Goal: Feedback & Contribution: Contribute content

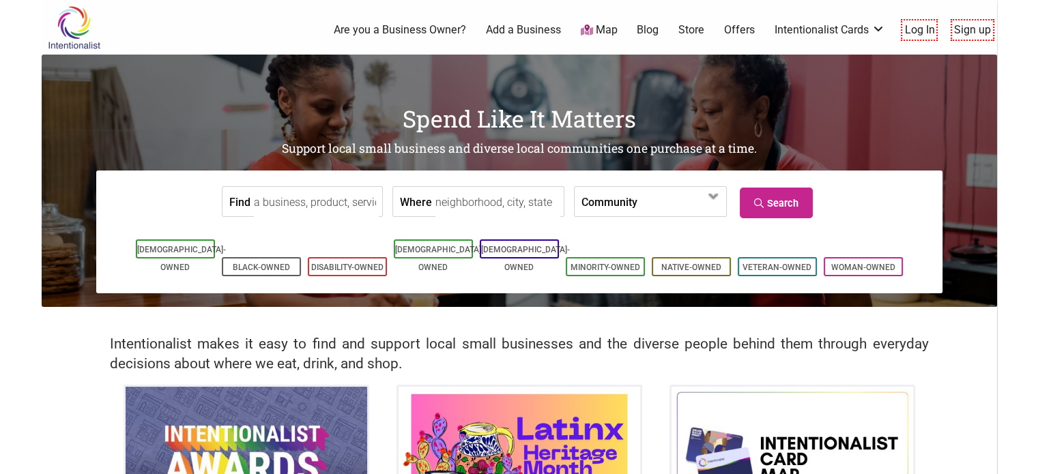
click at [533, 31] on link "Add a Business" at bounding box center [523, 30] width 75 height 15
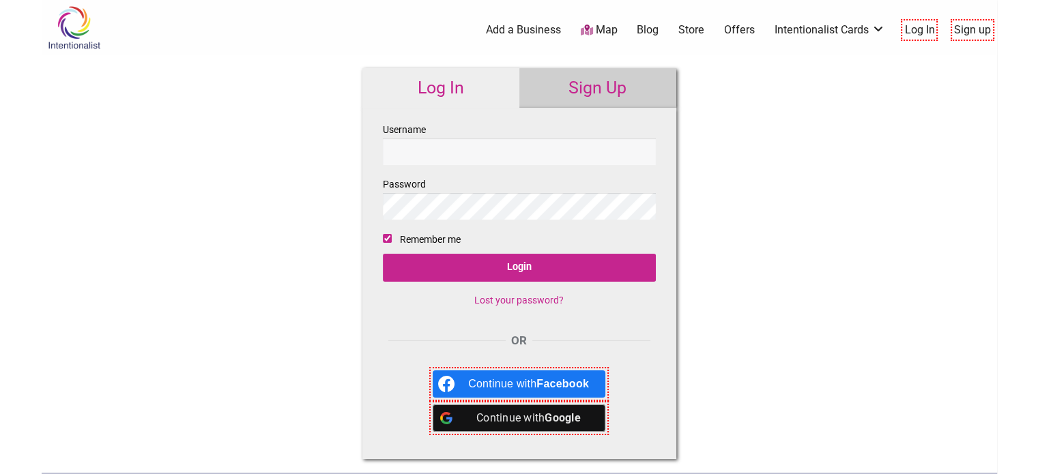
click at [604, 87] on link "Sign Up" at bounding box center [597, 88] width 157 height 40
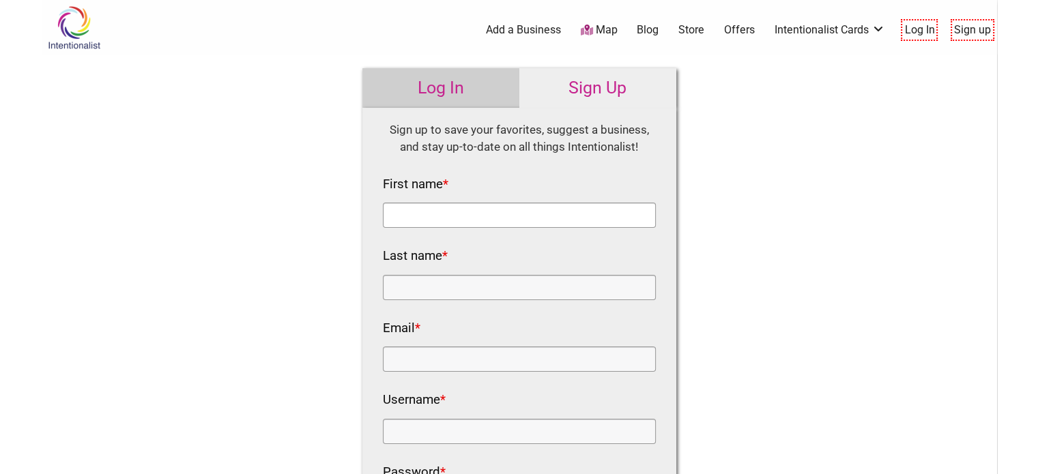
click at [450, 218] on input "First name *" at bounding box center [519, 215] width 273 height 25
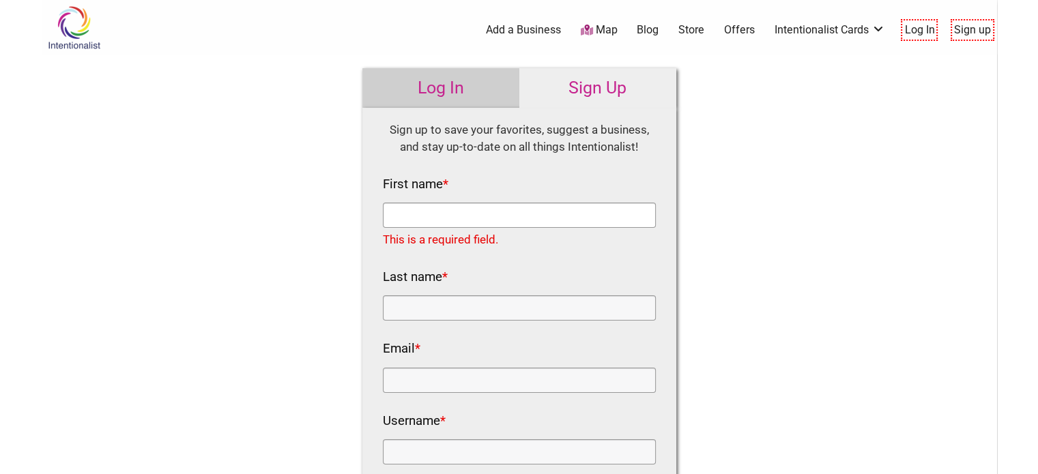
paste input "[PERSON_NAME]"
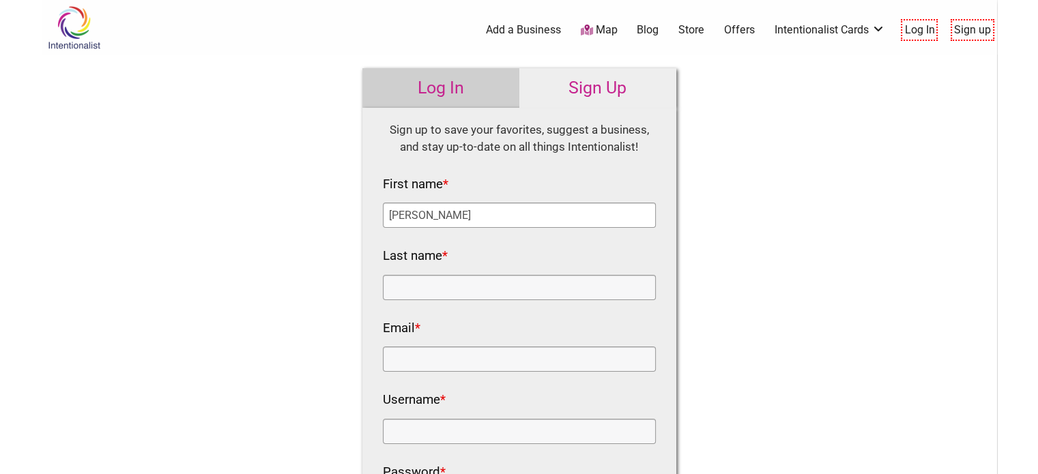
type input "[PERSON_NAME]"
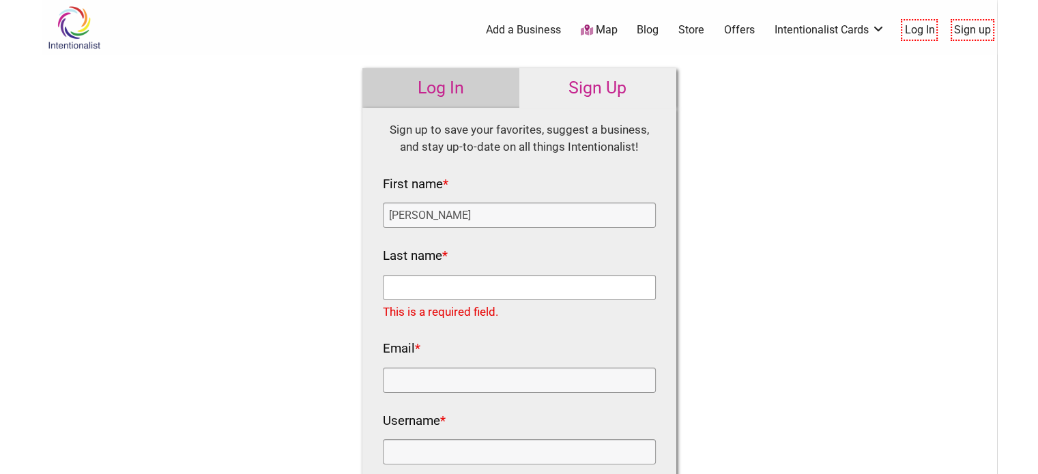
paste input "[PERSON_NAME]"
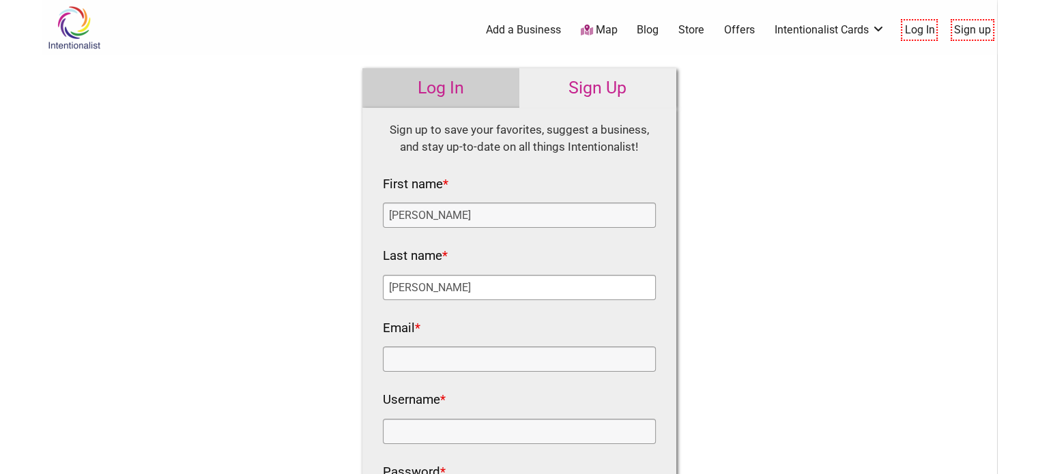
type input "[PERSON_NAME]"
click at [424, 369] on input "Email *" at bounding box center [519, 359] width 273 height 25
paste input "[EMAIL_ADDRESS][DOMAIN_NAME]"
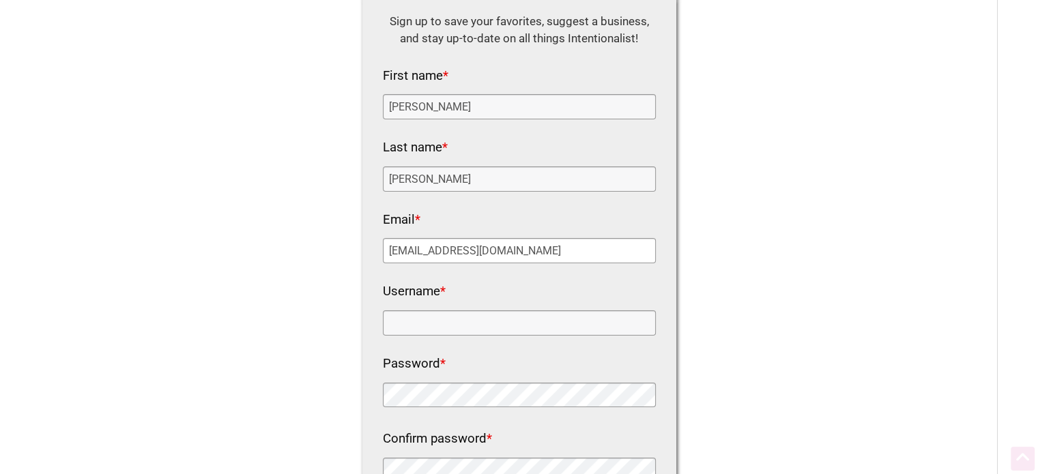
type input "[EMAIL_ADDRESS][DOMAIN_NAME]"
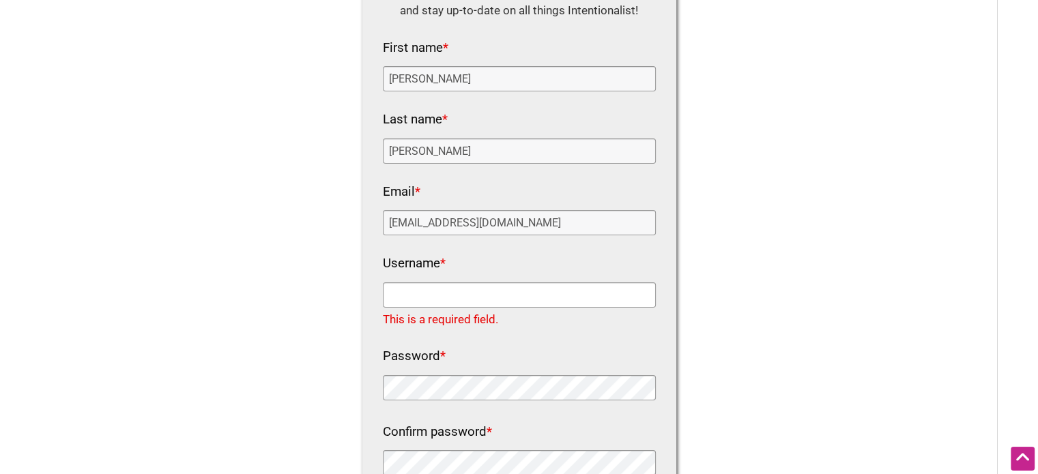
paste input "leonande4on"
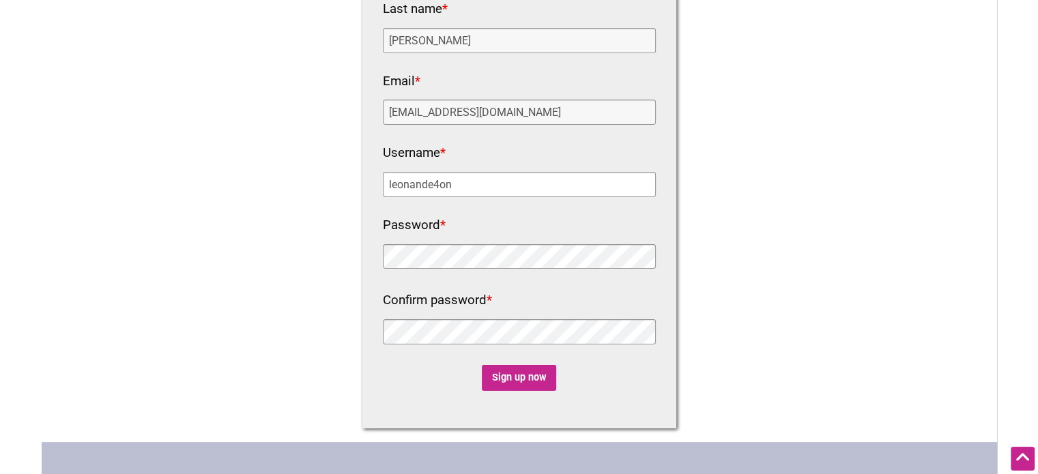
type input "leonande4on"
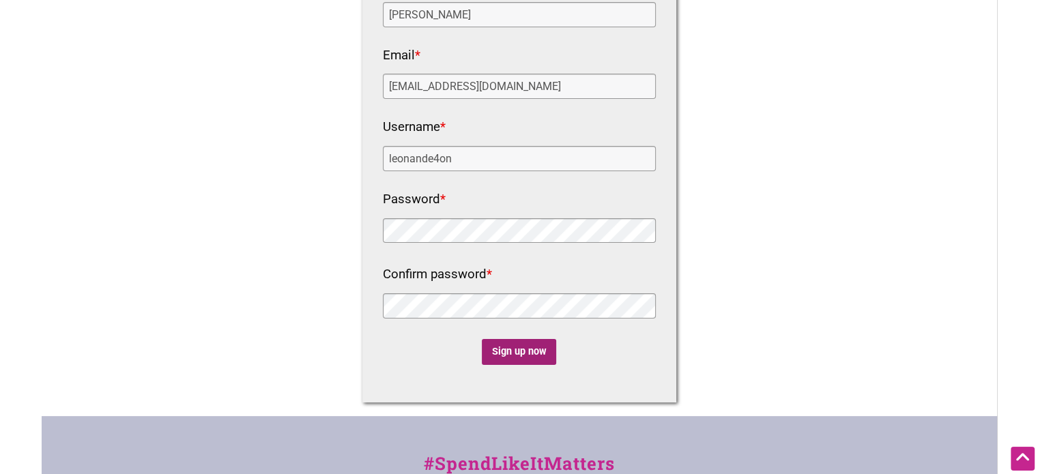
click at [522, 345] on input "Sign up now" at bounding box center [519, 352] width 74 height 27
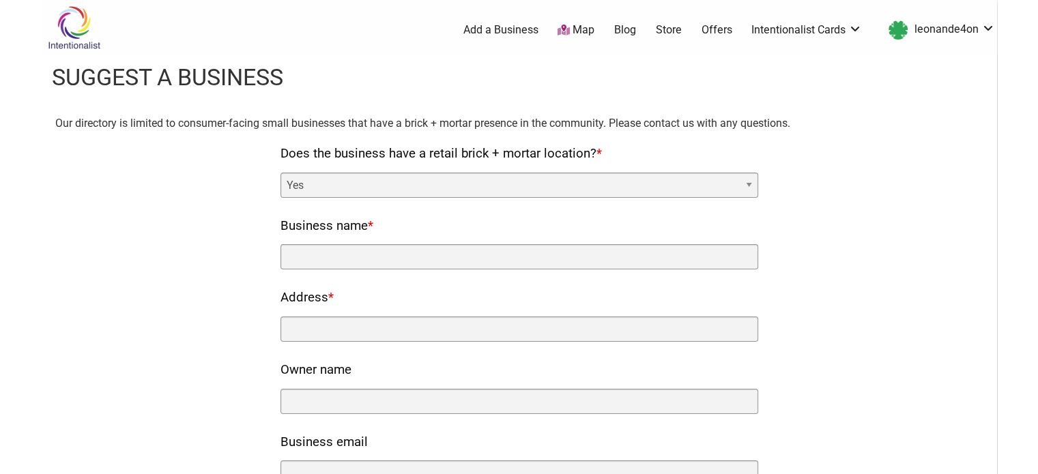
click at [355, 182] on select "Yes No" at bounding box center [519, 185] width 478 height 25
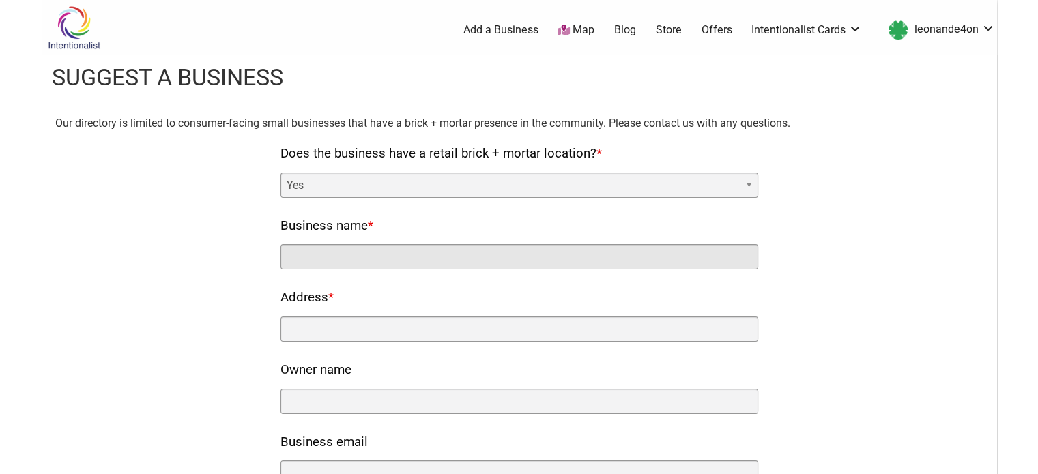
click at [334, 256] on input "Business name *" at bounding box center [519, 256] width 478 height 25
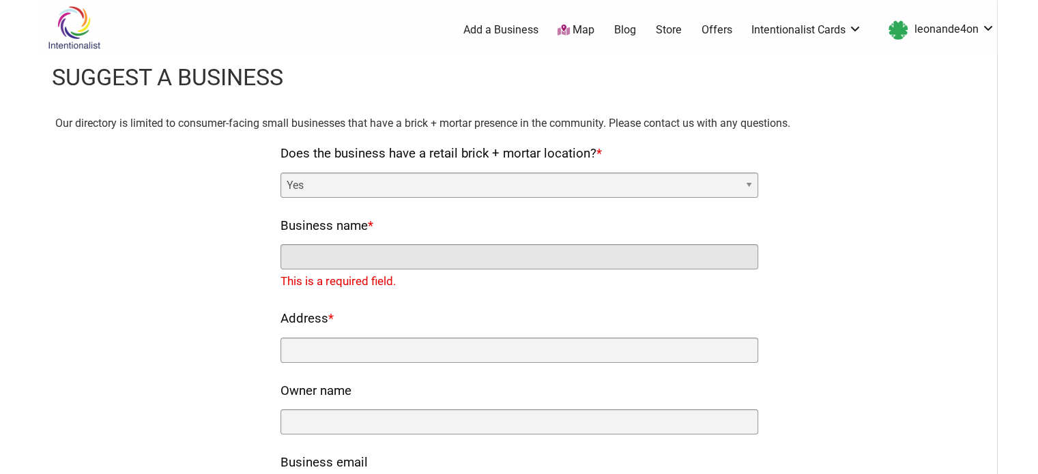
paste input "Precision Vascular [US_STATE]"
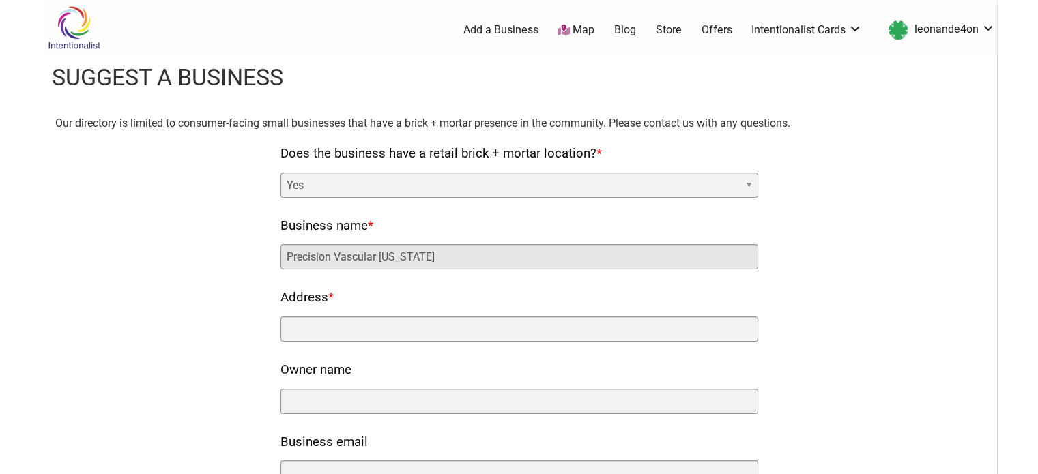
type input "Precision Vascular [US_STATE]"
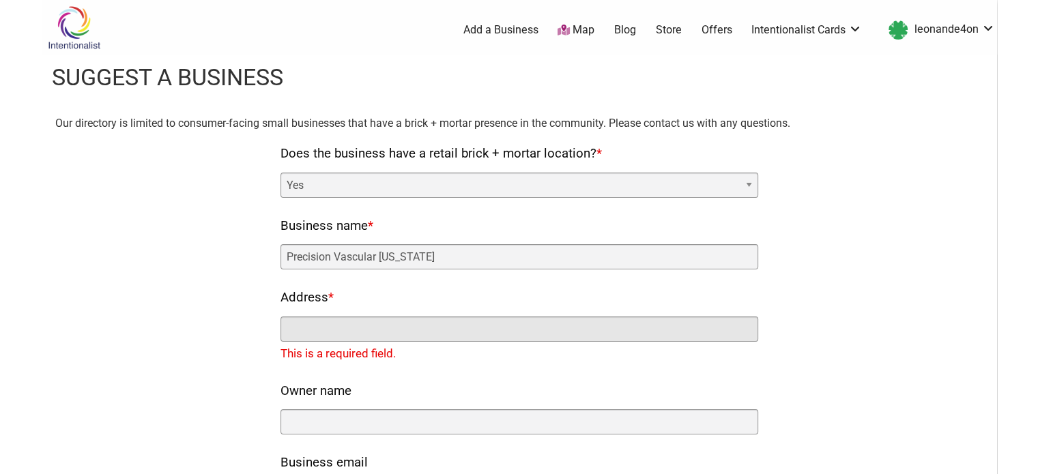
paste input "512 Executive Park"
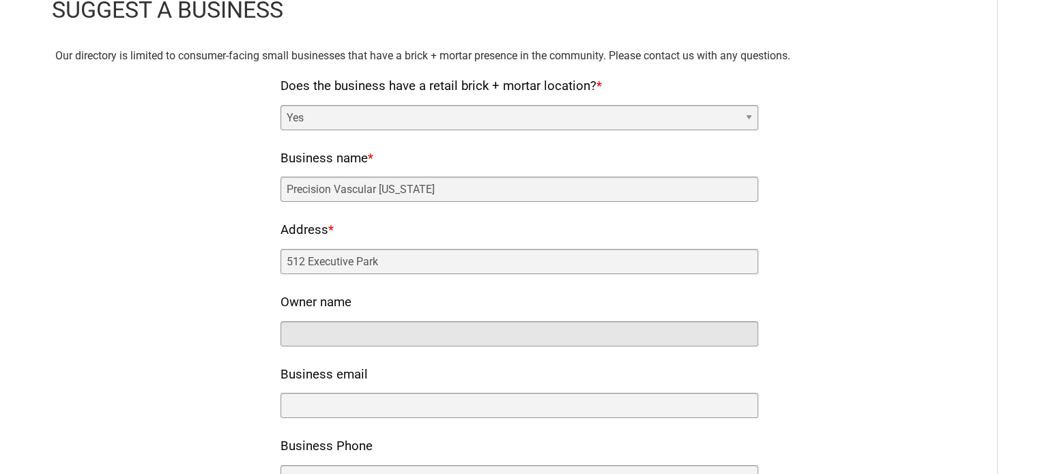
scroll to position [68, 0]
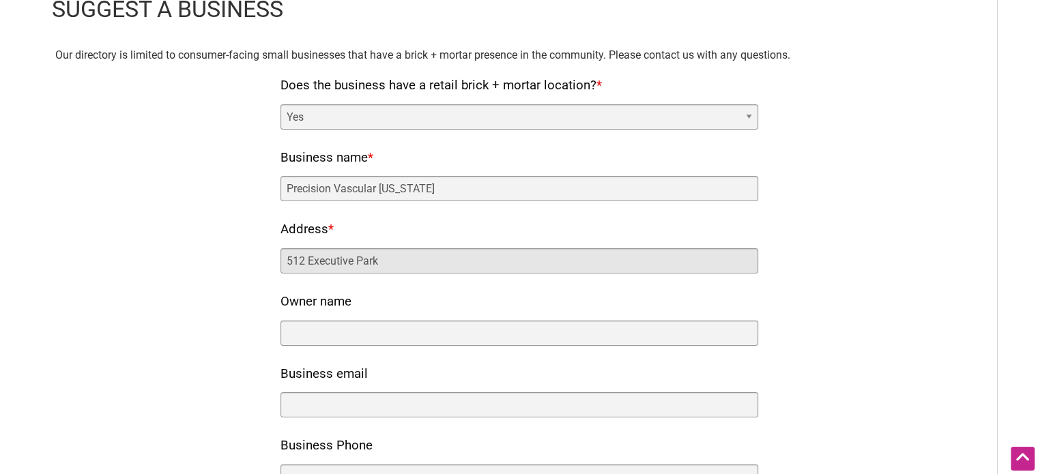
click at [319, 272] on input "512 Executive Park" at bounding box center [519, 260] width 478 height 25
paste input ", Louisville, KY, 40207, USA"
type input "512 Executive Park, Louisville, KY, 40207, USA"
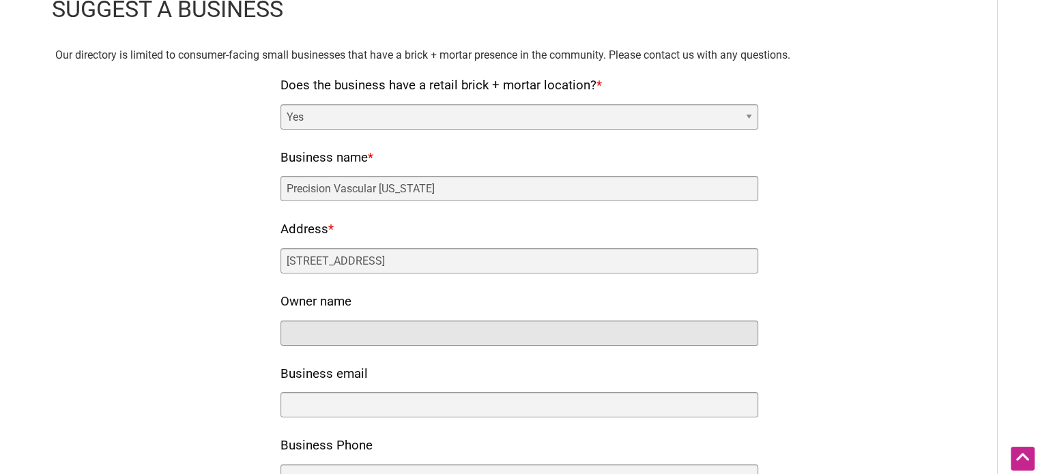
click at [323, 334] on input "Owner name" at bounding box center [519, 333] width 478 height 25
paste input "Leon Anderson"
type input "Leon Anderson"
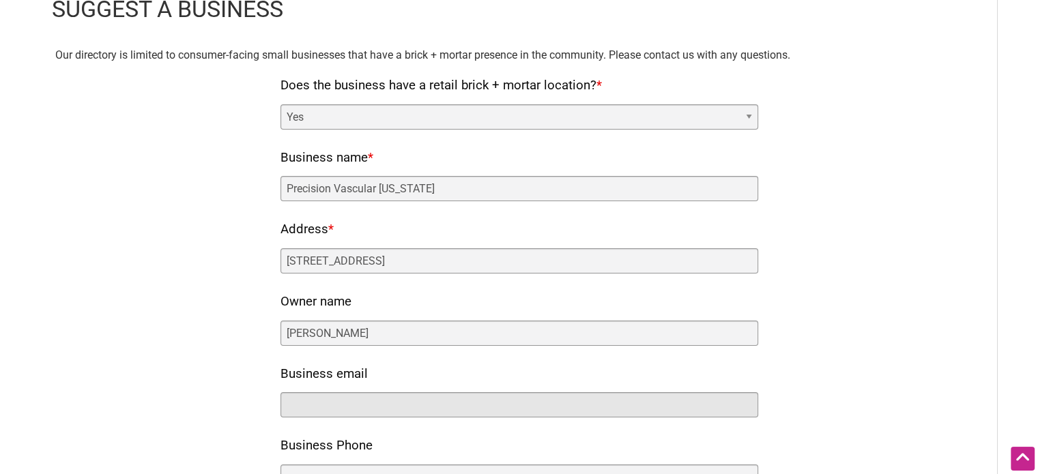
paste input "[EMAIL_ADDRESS][DOMAIN_NAME]"
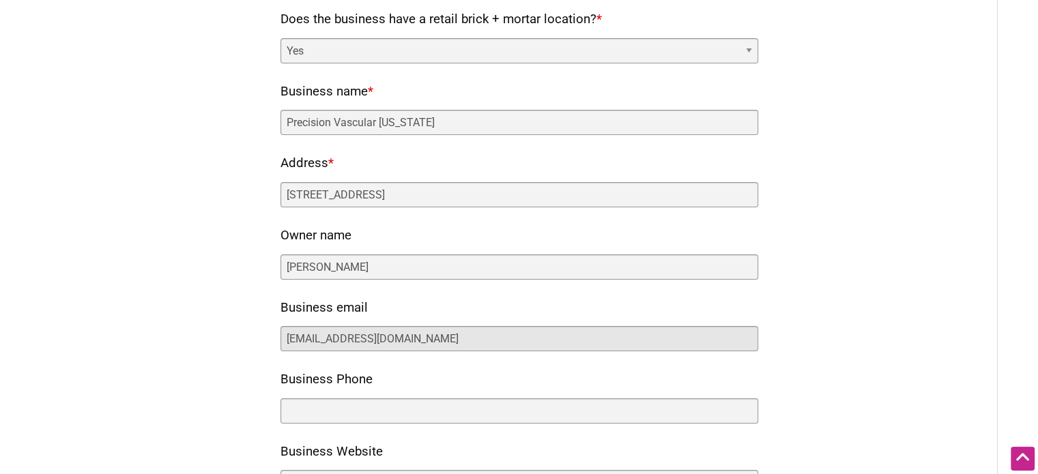
scroll to position [136, 0]
type input "[EMAIL_ADDRESS][DOMAIN_NAME]"
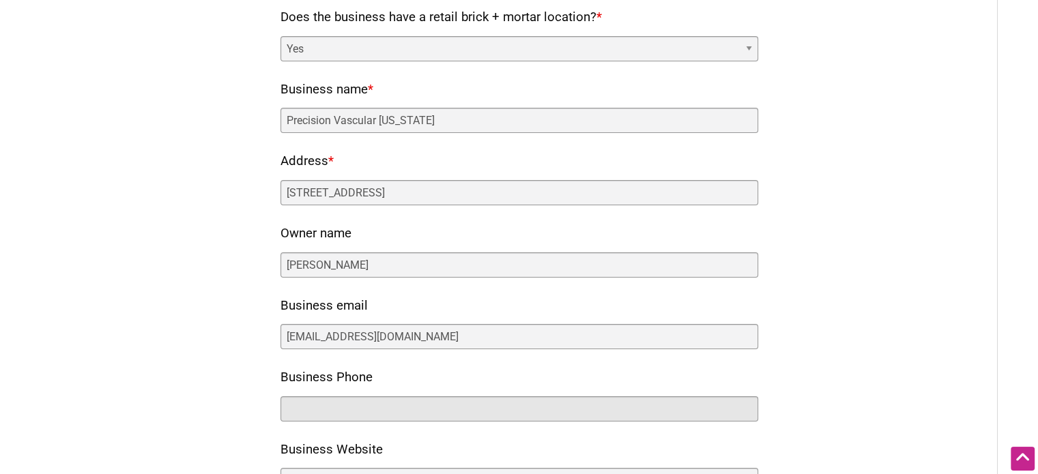
paste input "502-365-4151"
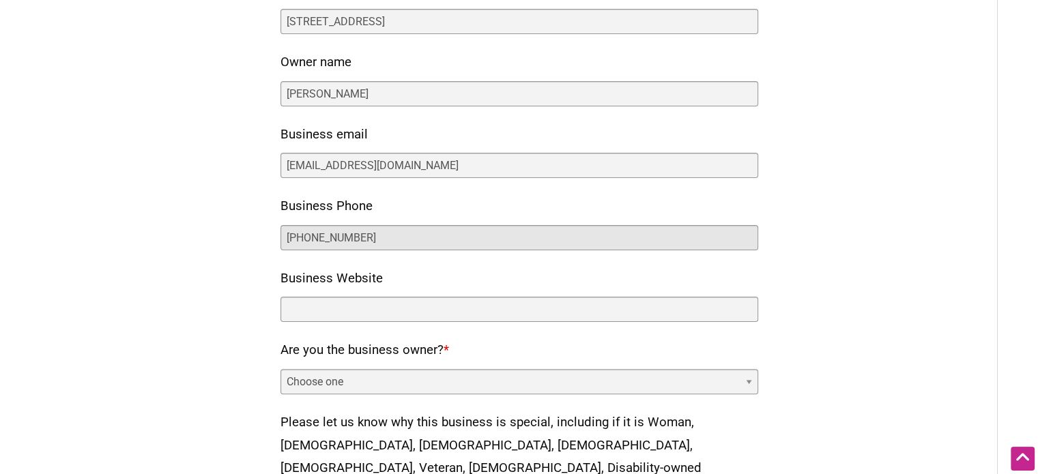
scroll to position [341, 0]
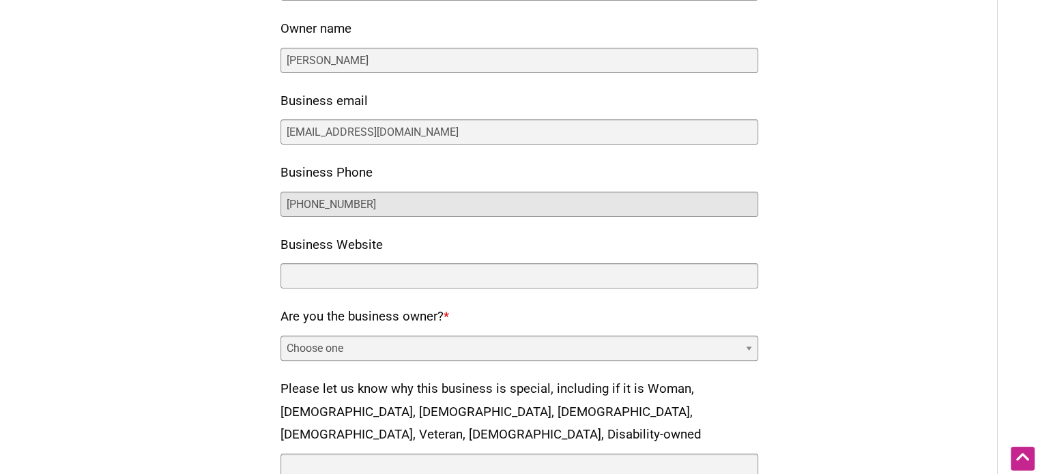
type input "502-365-4151"
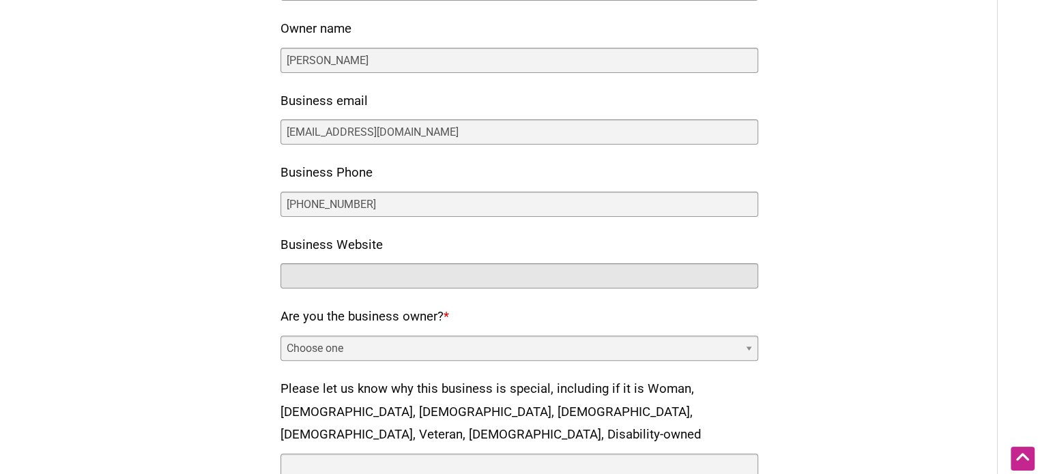
paste input "https://precisionvascularkentucky.com/"
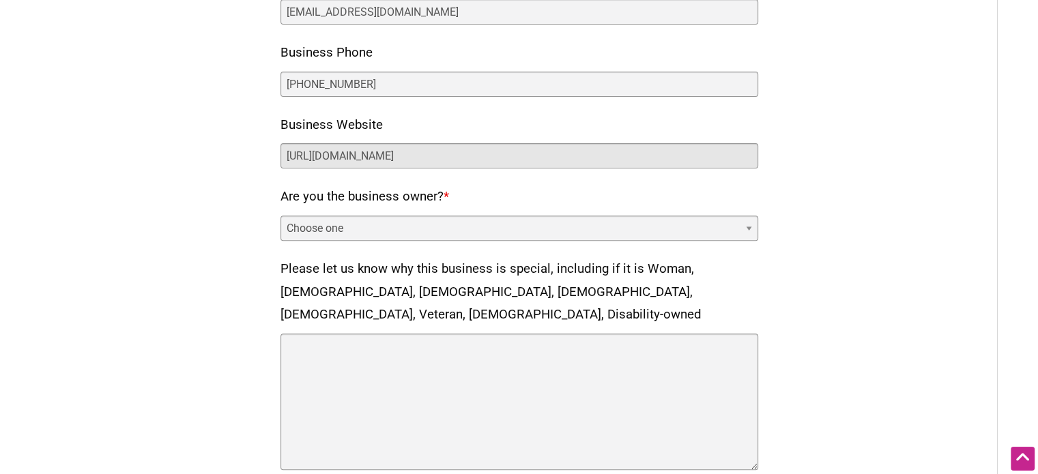
scroll to position [478, 0]
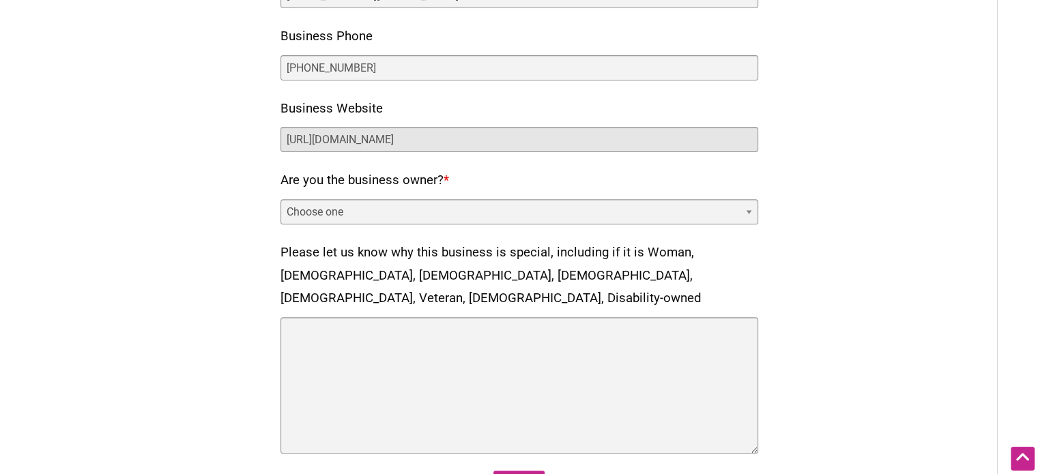
type input "https://precisionvascularkentucky.com/"
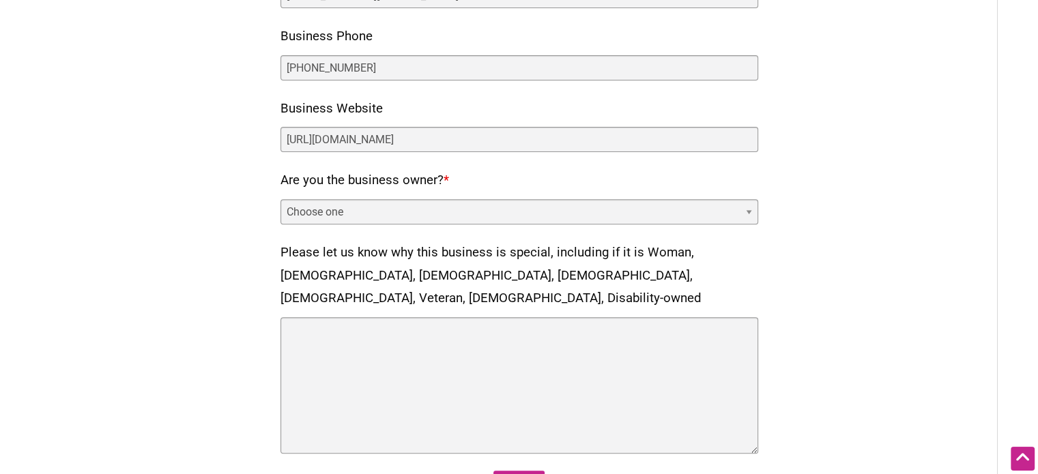
click at [383, 192] on div "Are you the business owner? * Choose one Yes No" at bounding box center [519, 196] width 478 height 55
click at [378, 210] on select "Choose one Yes No" at bounding box center [519, 211] width 478 height 25
select select "yes"
click at [280, 199] on select "Choose one Yes No" at bounding box center [519, 211] width 478 height 25
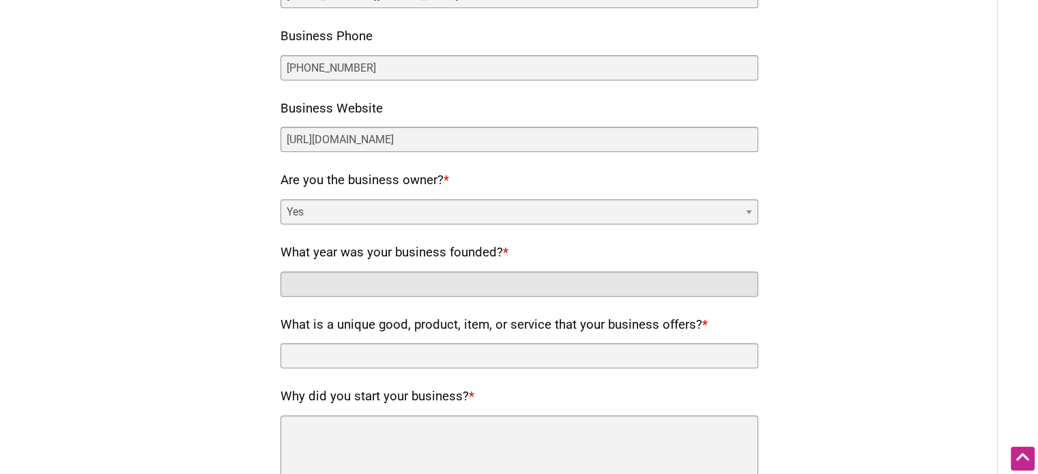
click at [355, 280] on input "What year was your business founded? *" at bounding box center [519, 284] width 478 height 25
type input "N/A"
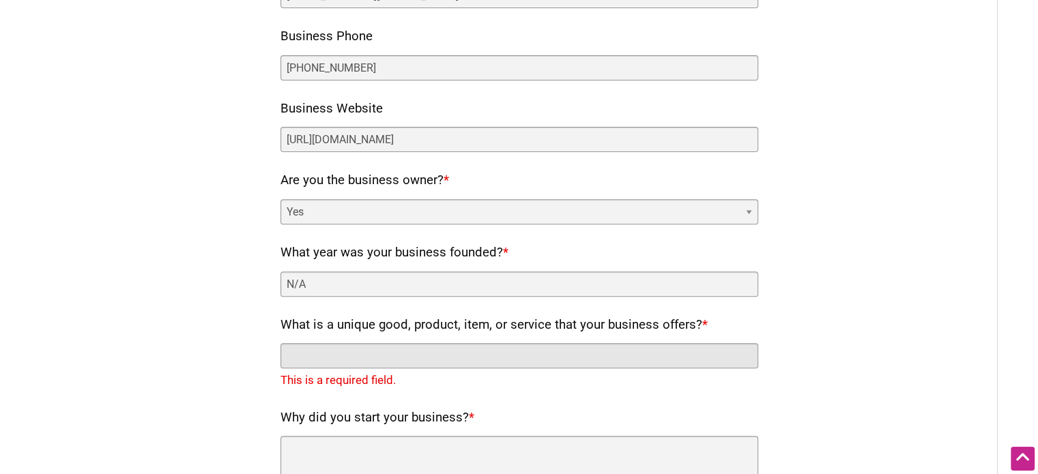
paste input "Vascular Care / Peripheral Arterial Disease, Hemorrhoid, Uterine Fibroids, and …"
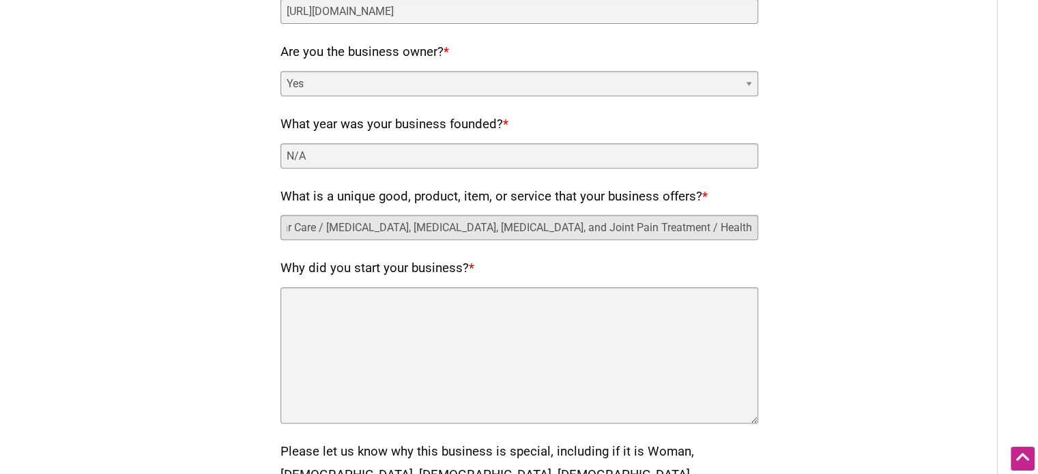
scroll to position [614, 0]
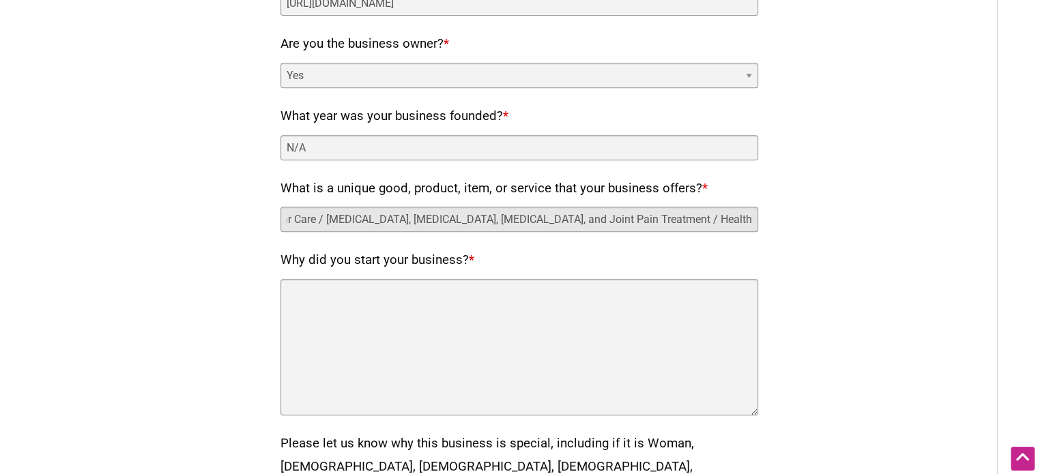
type input "Vascular Care / Peripheral Arterial Disease, Hemorrhoid, Uterine Fibroids, and …"
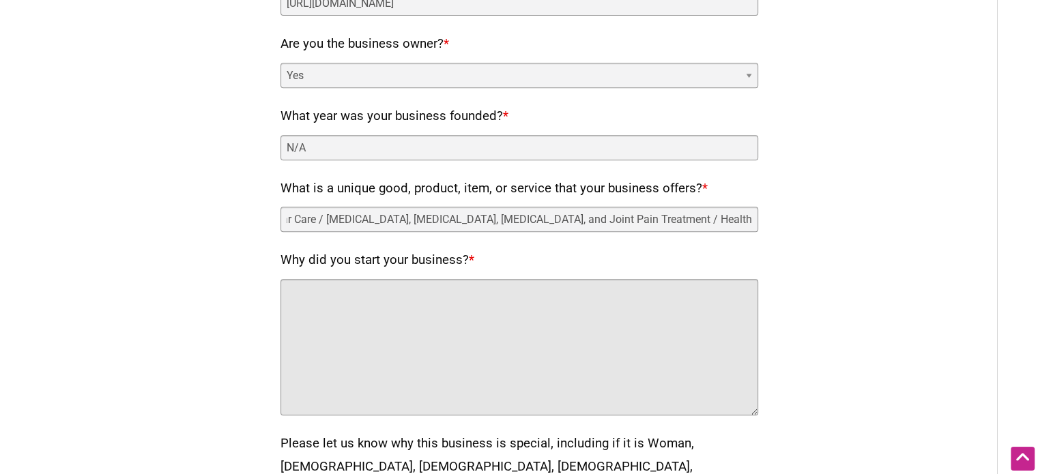
scroll to position [0, 0]
click at [358, 302] on textarea "Why did you start your business? *" at bounding box center [519, 347] width 478 height 136
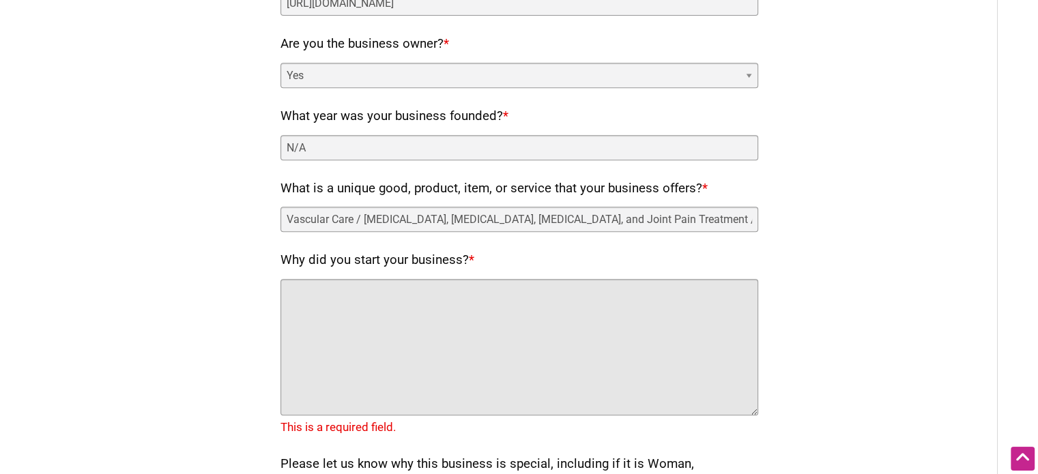
paste textarea "Precision Vascular Kentucky specializes in innovative treatments for peripheral…"
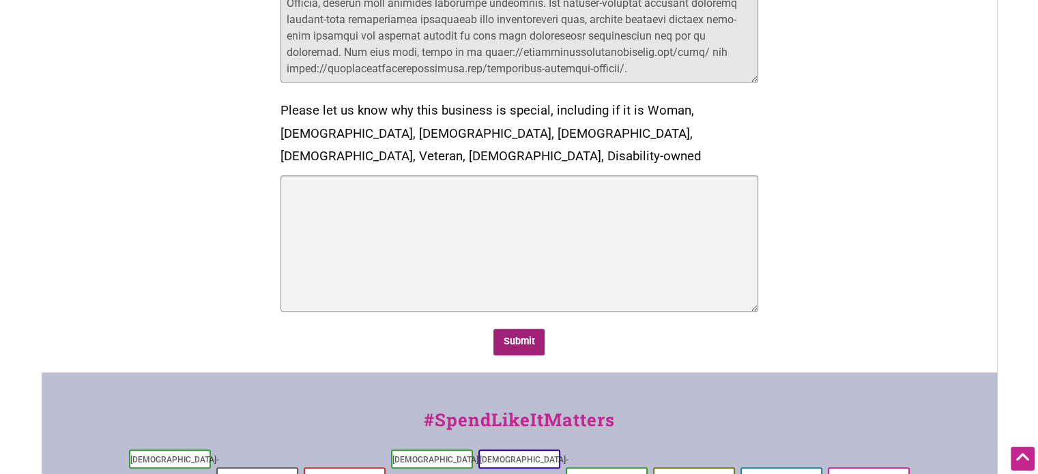
scroll to position [955, 0]
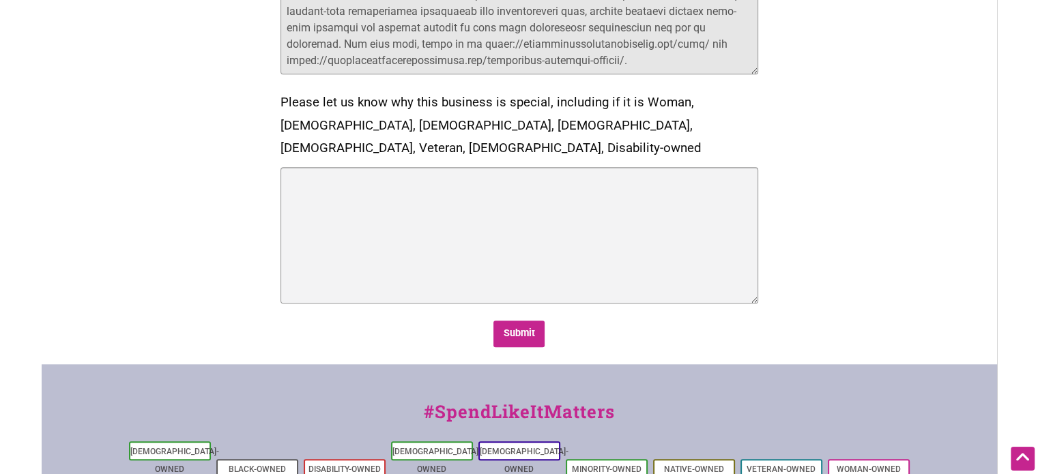
type textarea "Precision Vascular Kentucky specializes in innovative treatments for peripheral…"
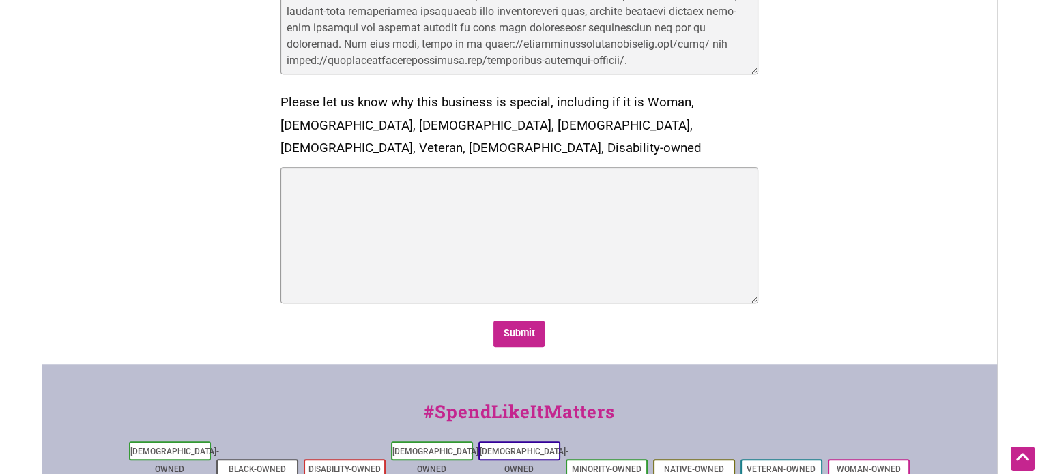
click at [546, 321] on div "Submit" at bounding box center [519, 334] width 478 height 27
click at [527, 321] on input "Submit" at bounding box center [518, 334] width 51 height 27
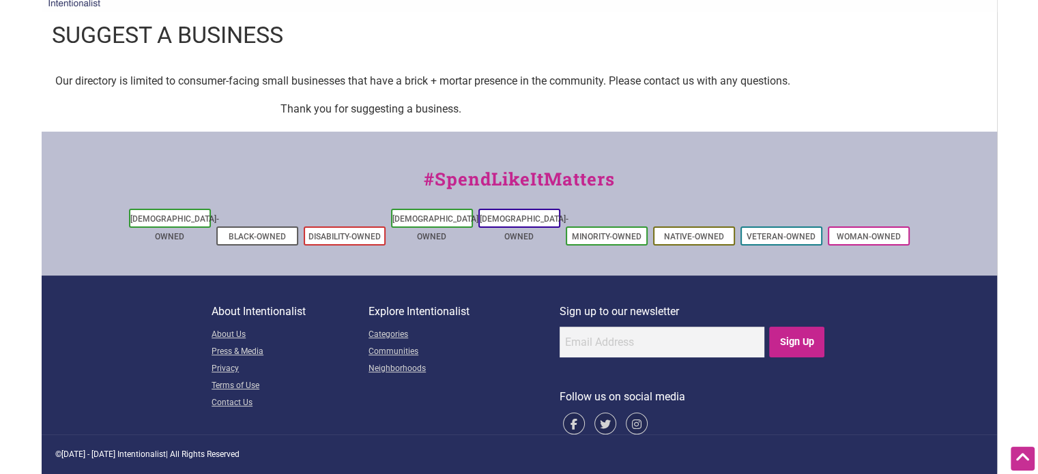
scroll to position [0, 0]
